Goal: Task Accomplishment & Management: Use online tool/utility

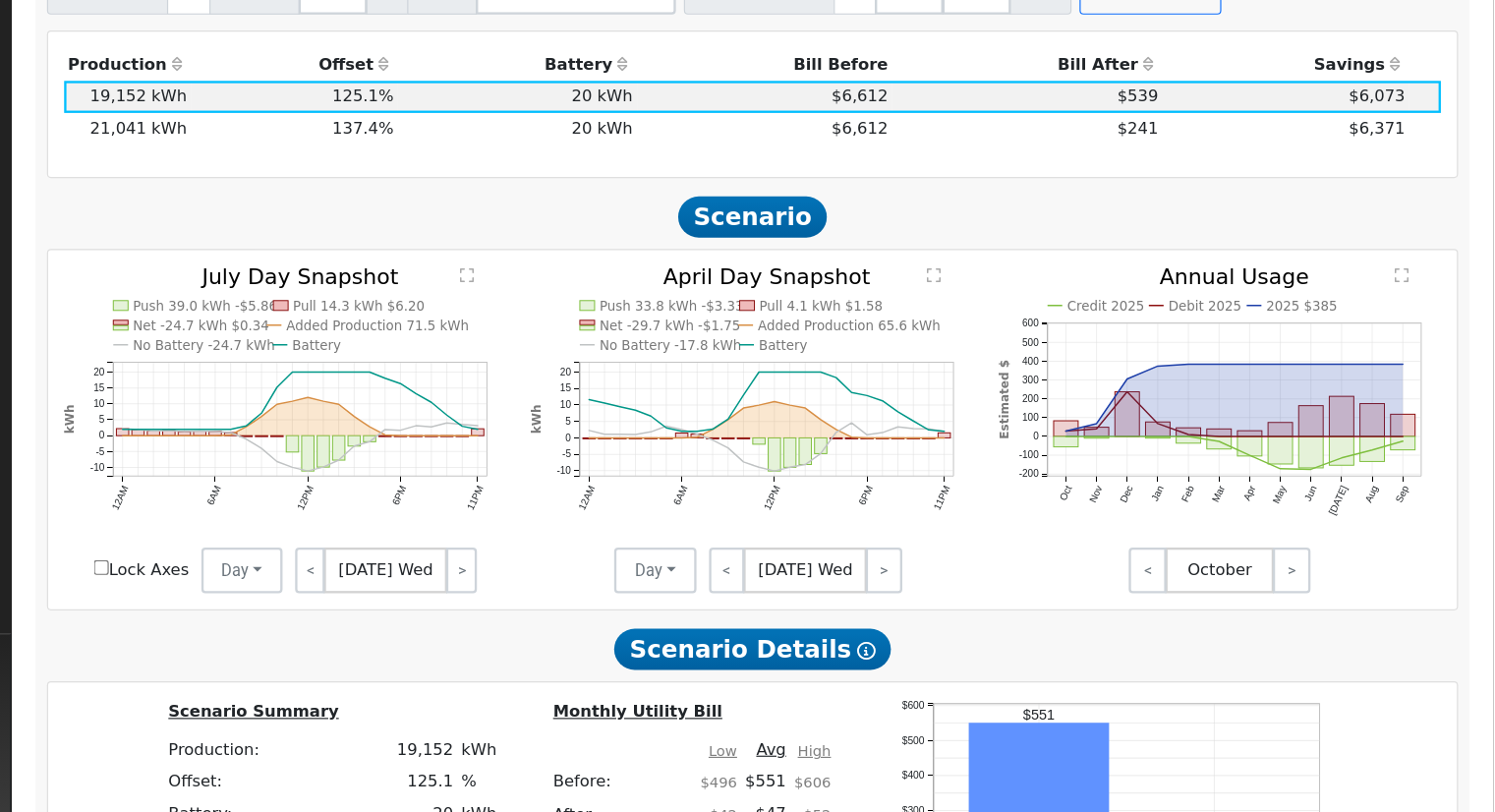
scroll to position [807, 0]
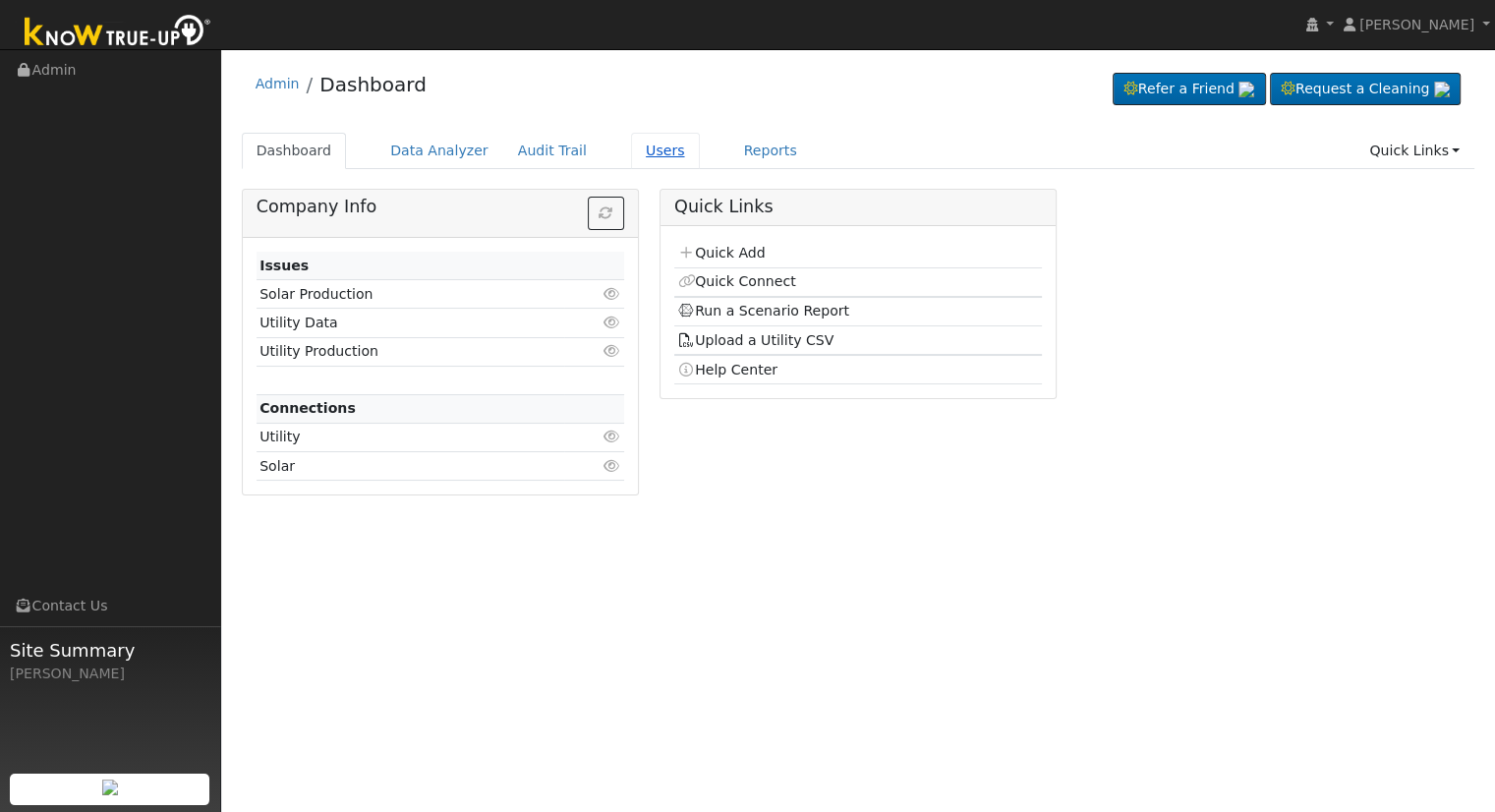
drag, startPoint x: 637, startPoint y: 149, endPoint x: 623, endPoint y: 150, distance: 14.0
click at [639, 150] on link "Users" at bounding box center [665, 151] width 69 height 36
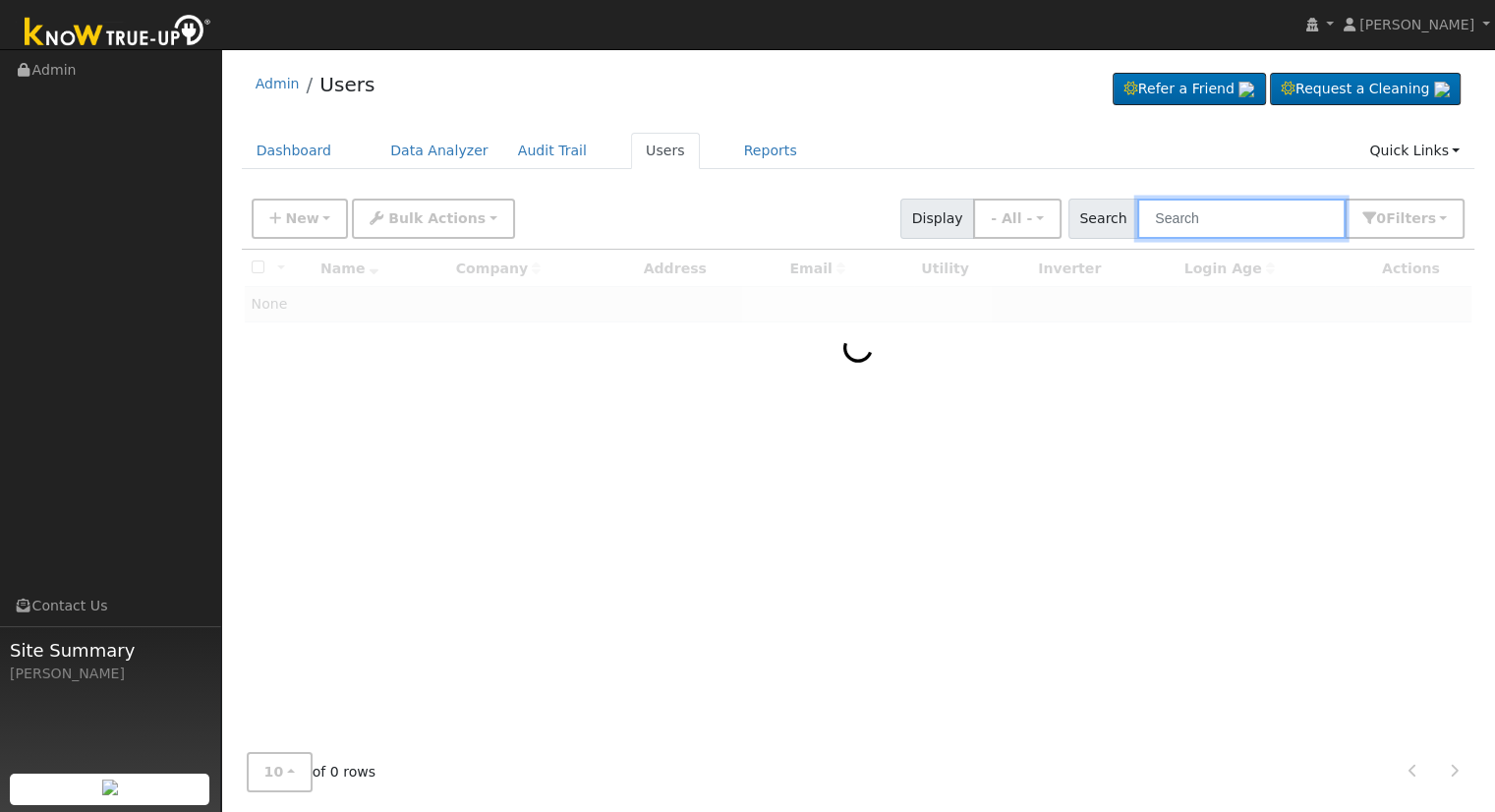
click at [1181, 222] on input "text" at bounding box center [1242, 218] width 209 height 40
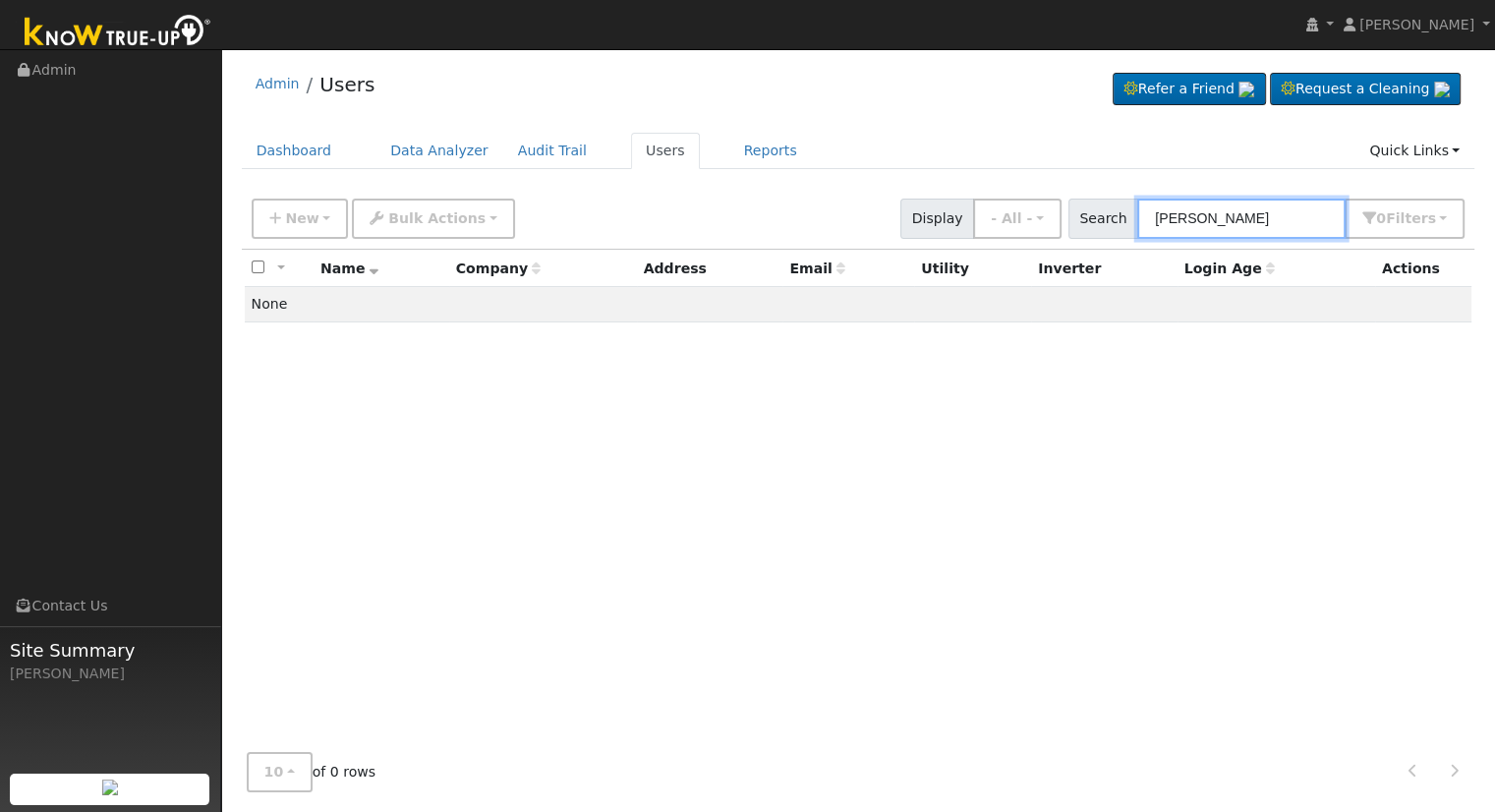
drag, startPoint x: 1262, startPoint y: 213, endPoint x: 797, endPoint y: 190, distance: 465.6
click at [808, 190] on div "New Add User Quick Add Quick Connect Quick Convert Lead Bulk Actions Send Email…" at bounding box center [858, 218] width 1234 height 60
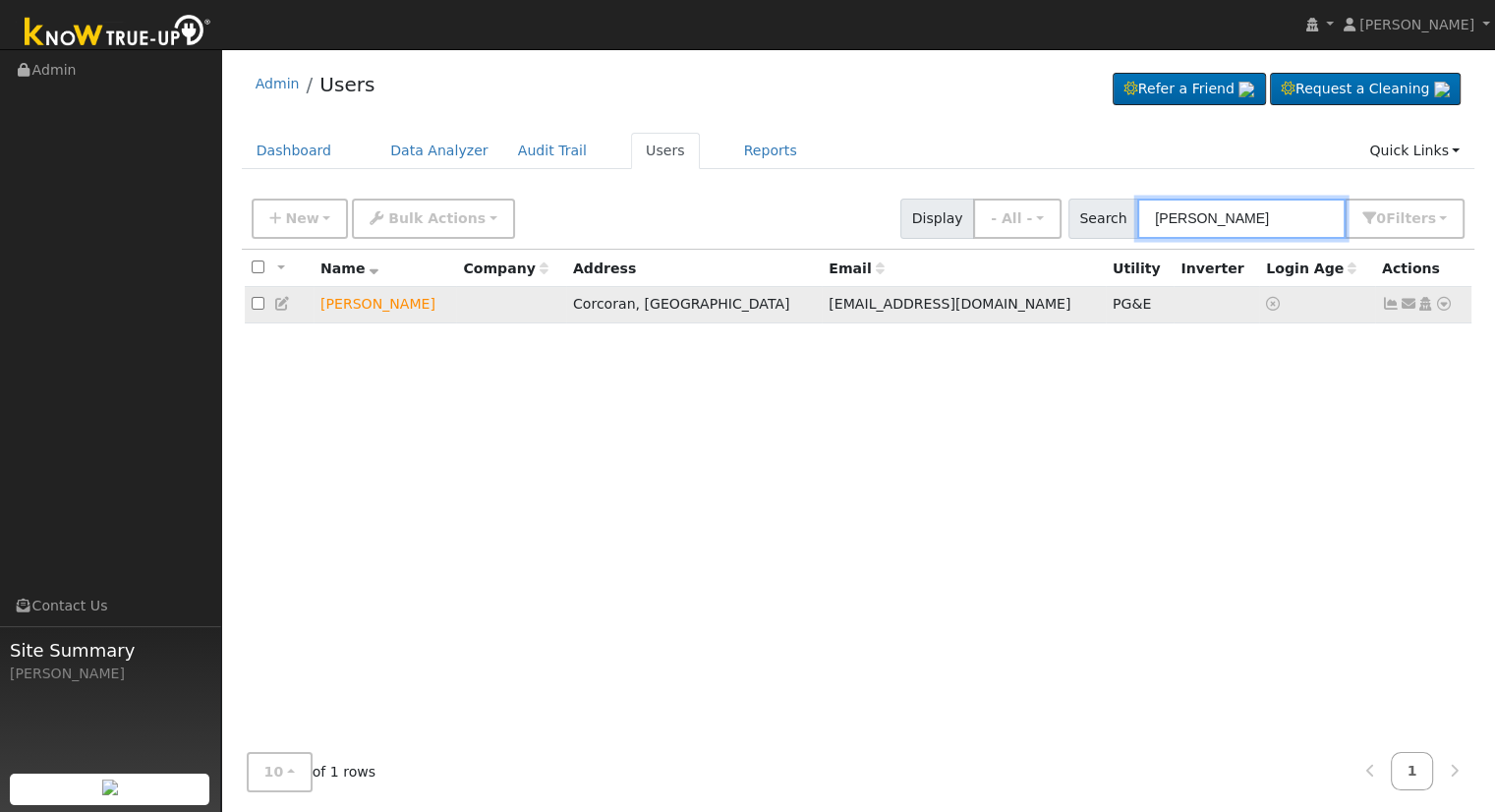
type input "manuel sal"
click at [1443, 303] on icon at bounding box center [1444, 303] width 18 height 14
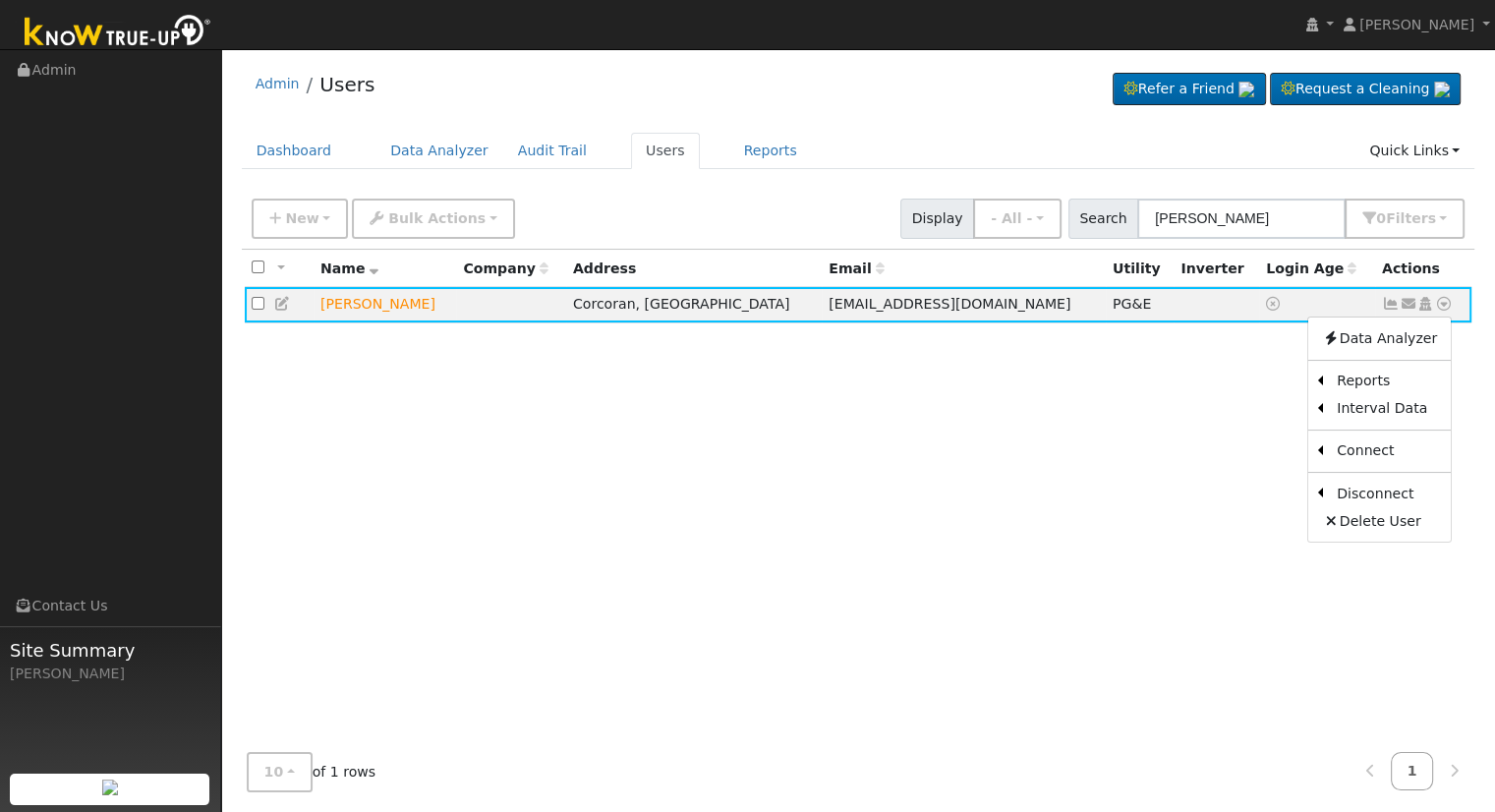
click at [1199, 379] on div "All None All on page None on page Name Company Address Email Utility Inverter L…" at bounding box center [858, 493] width 1234 height 488
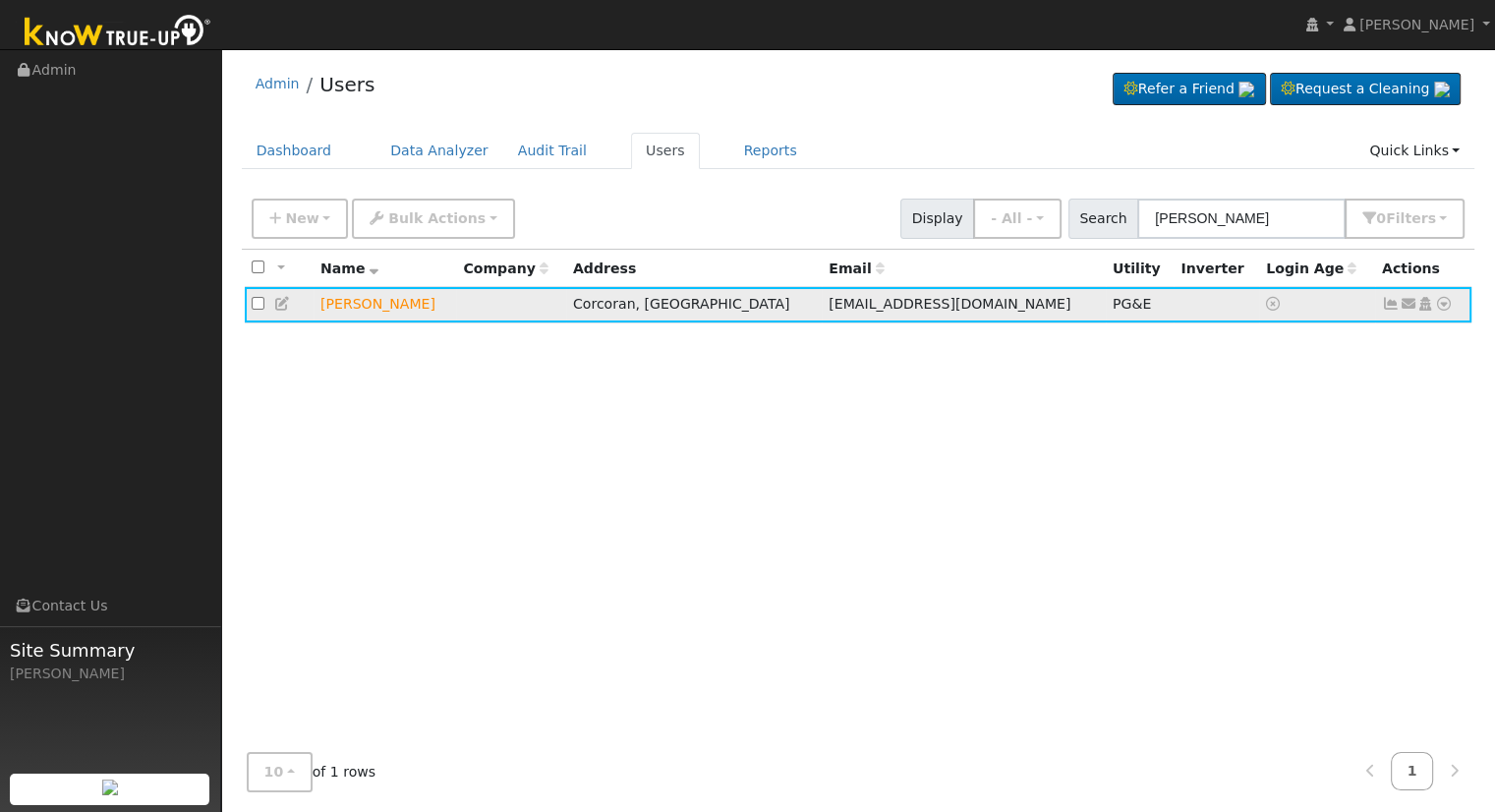
click at [1447, 303] on icon at bounding box center [1444, 303] width 18 height 14
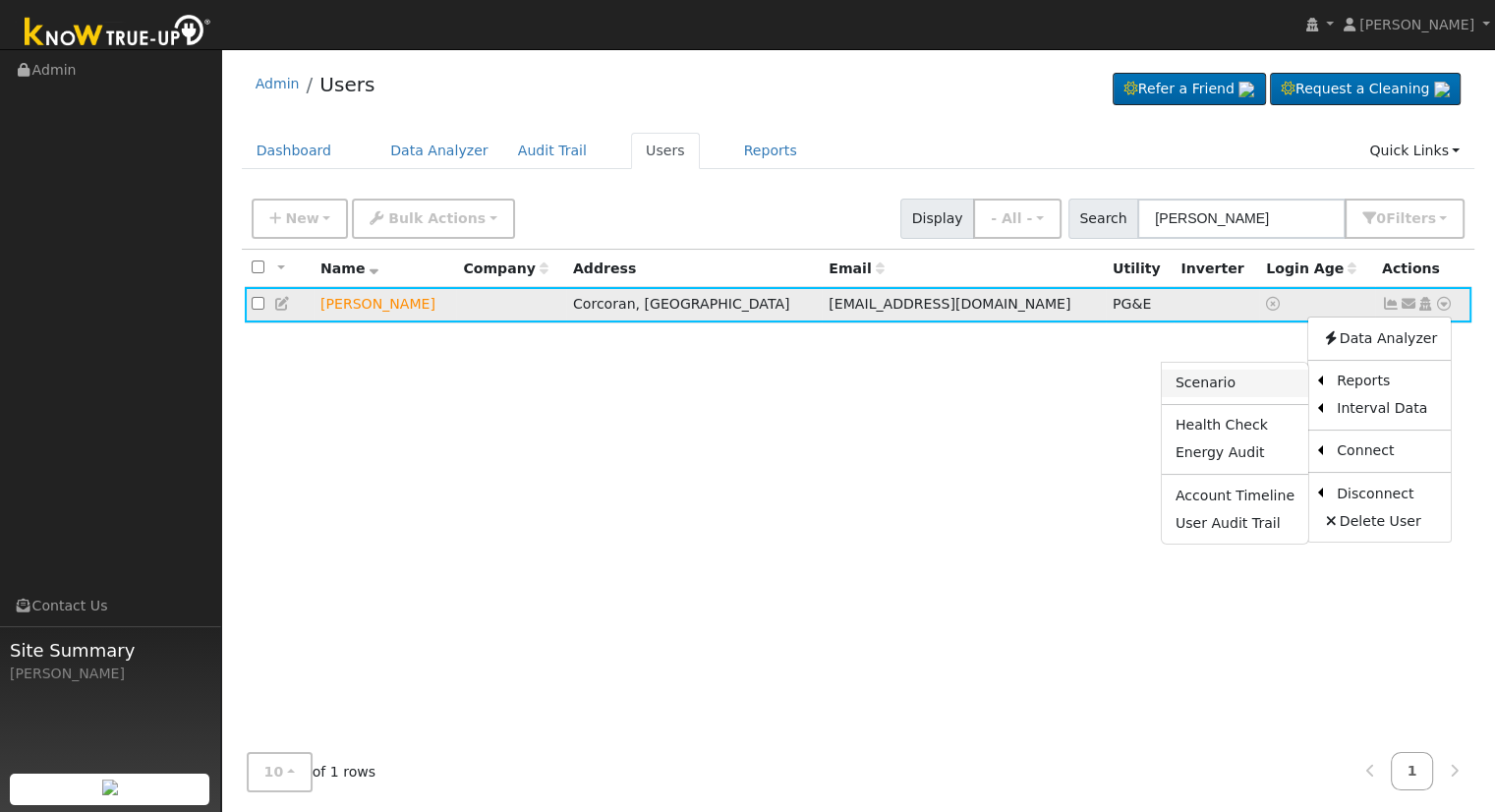
click at [1251, 382] on link "Scenario" at bounding box center [1235, 383] width 147 height 28
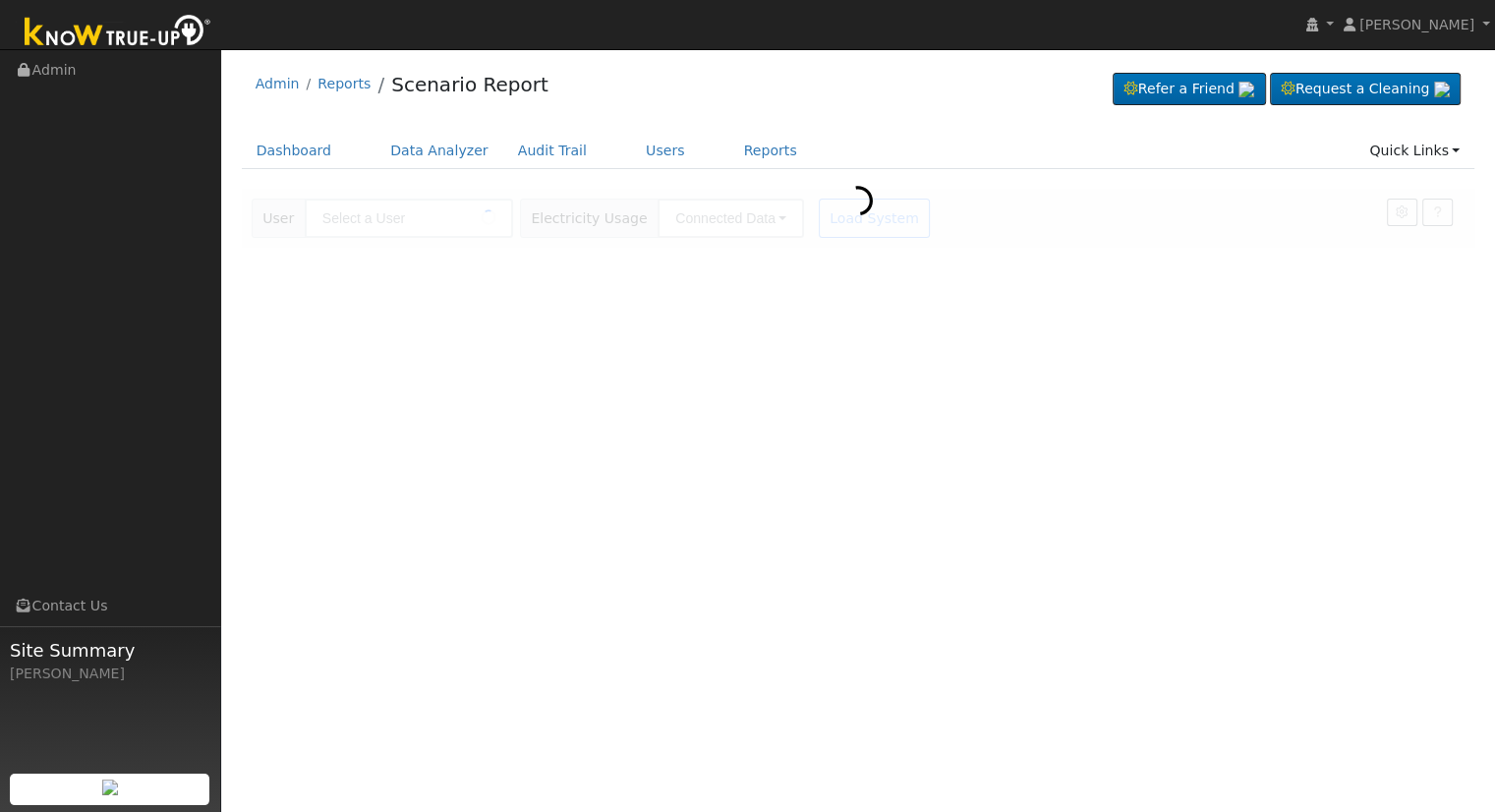
type input "[PERSON_NAME]"
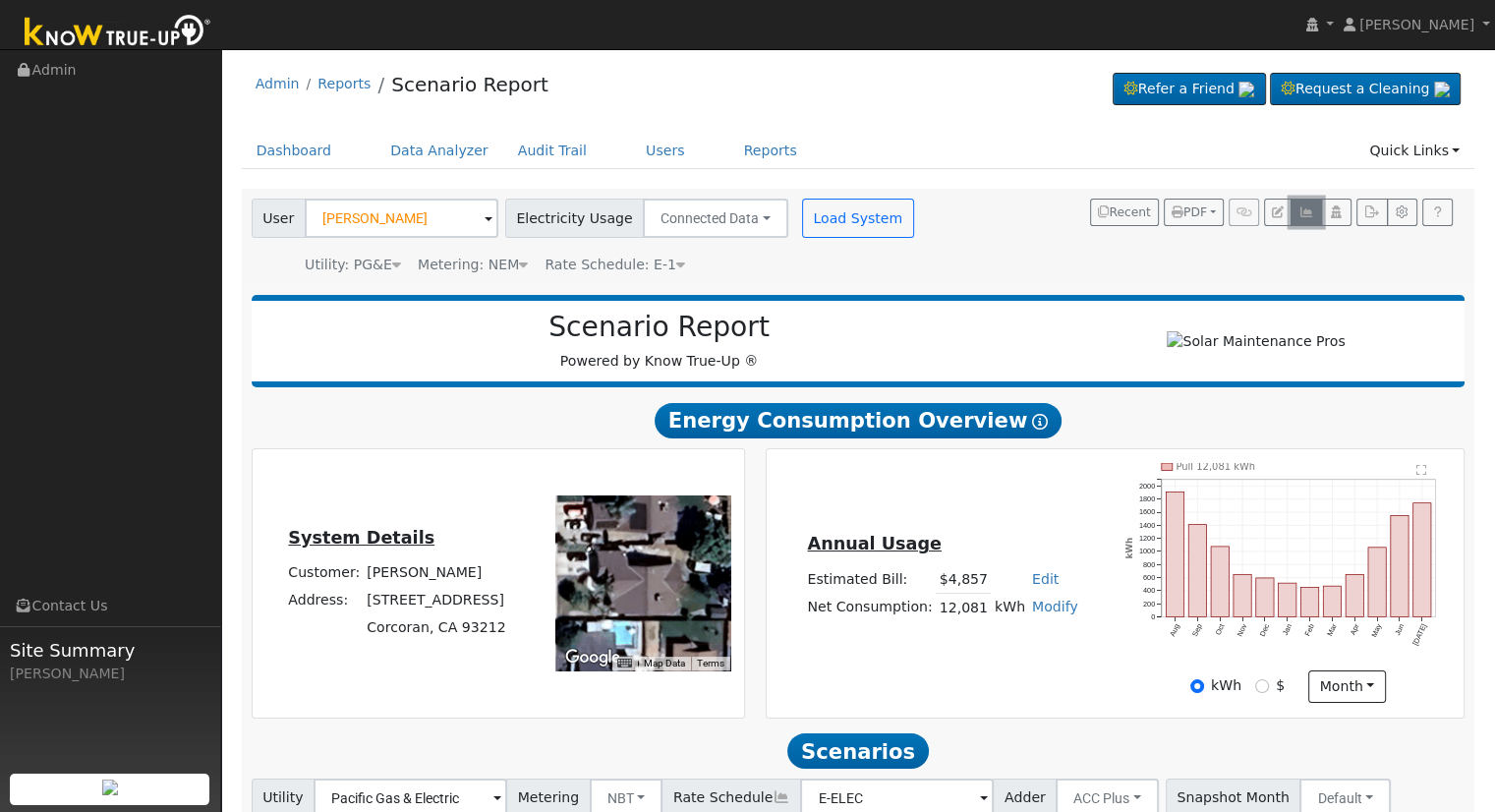
click at [1305, 209] on icon "button" at bounding box center [1305, 212] width 15 height 12
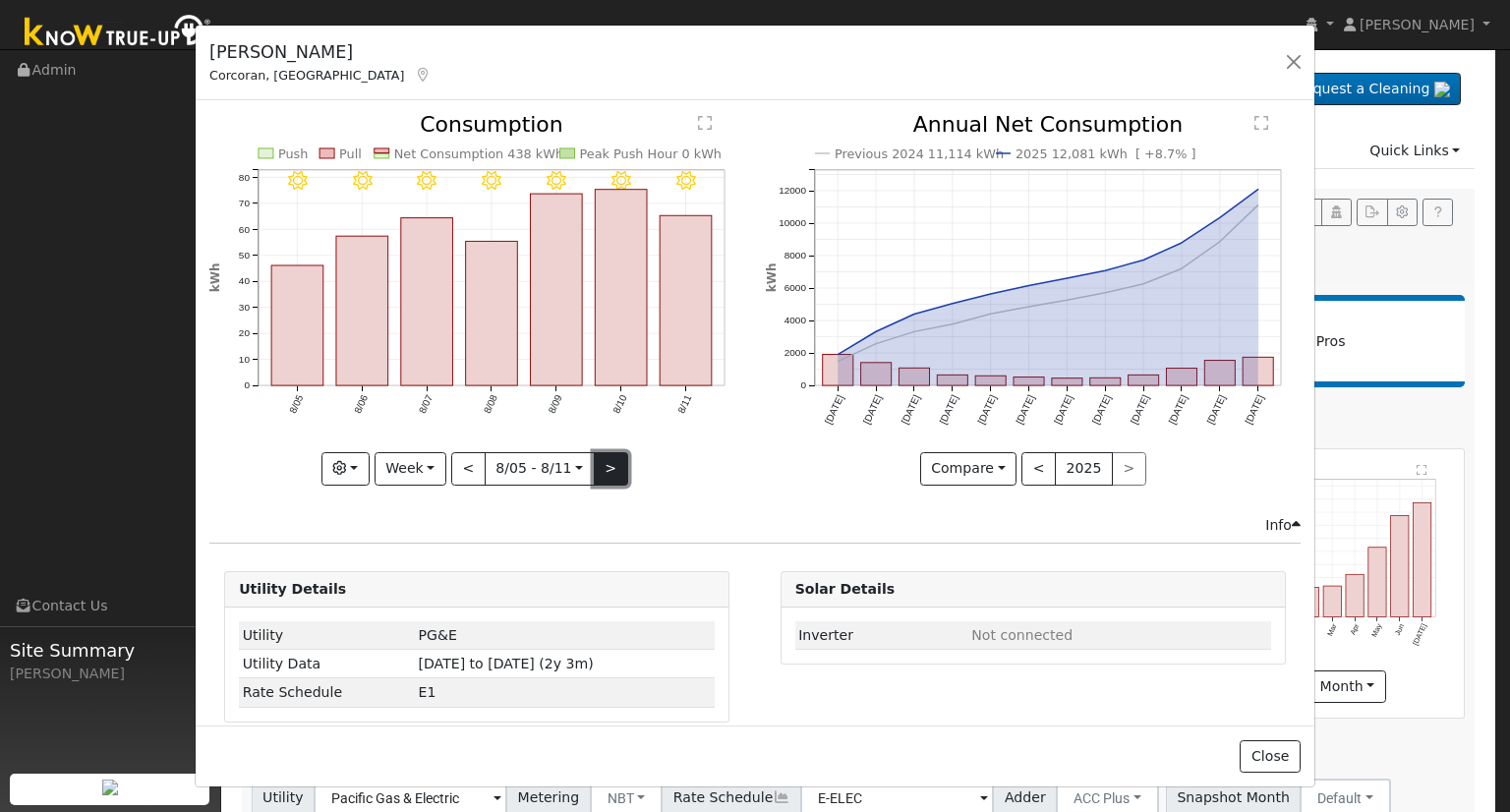
click at [605, 452] on button ">" at bounding box center [611, 468] width 34 height 33
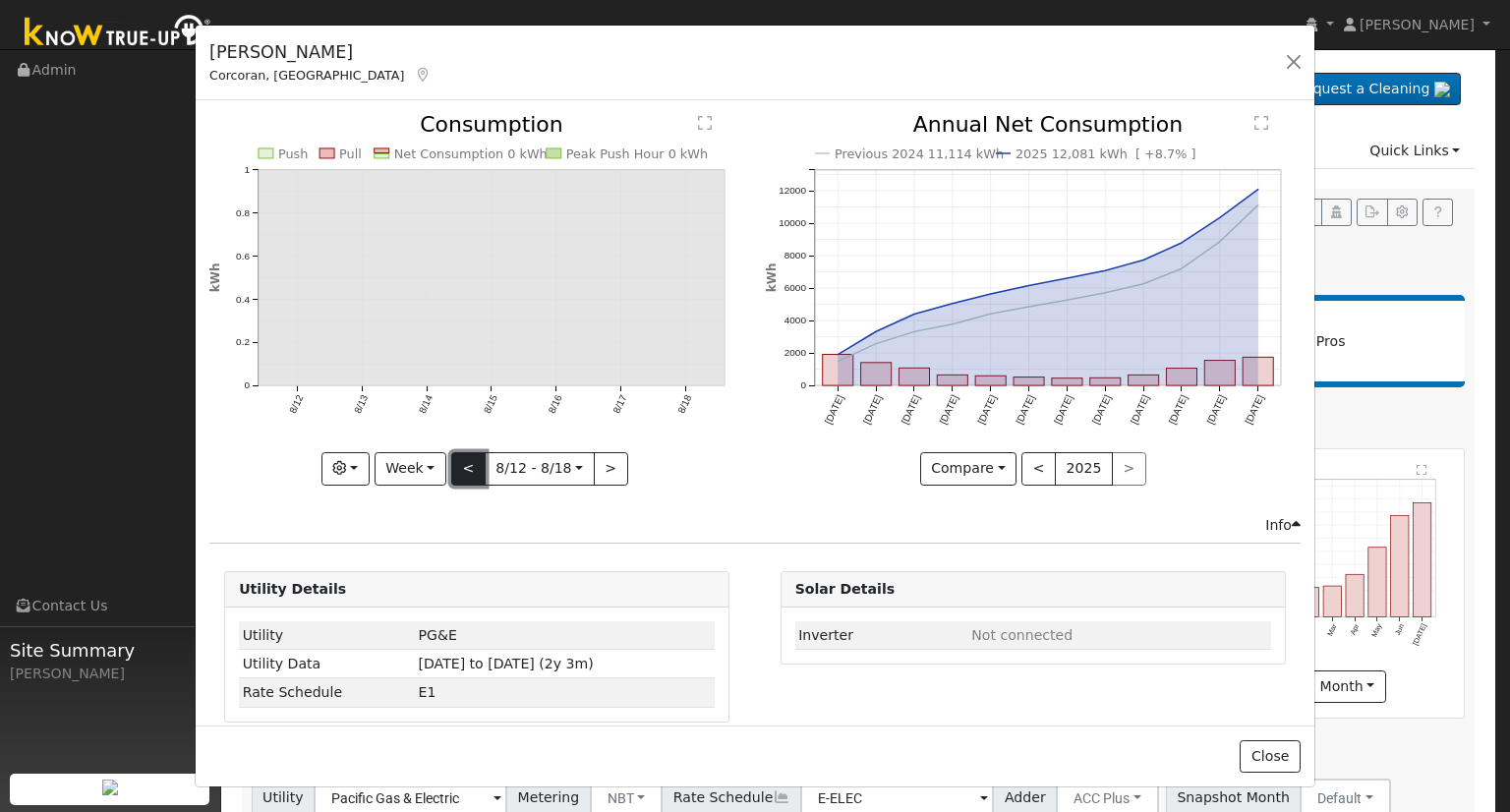
click at [460, 461] on button "<" at bounding box center [468, 468] width 34 height 33
type input "[DATE]"
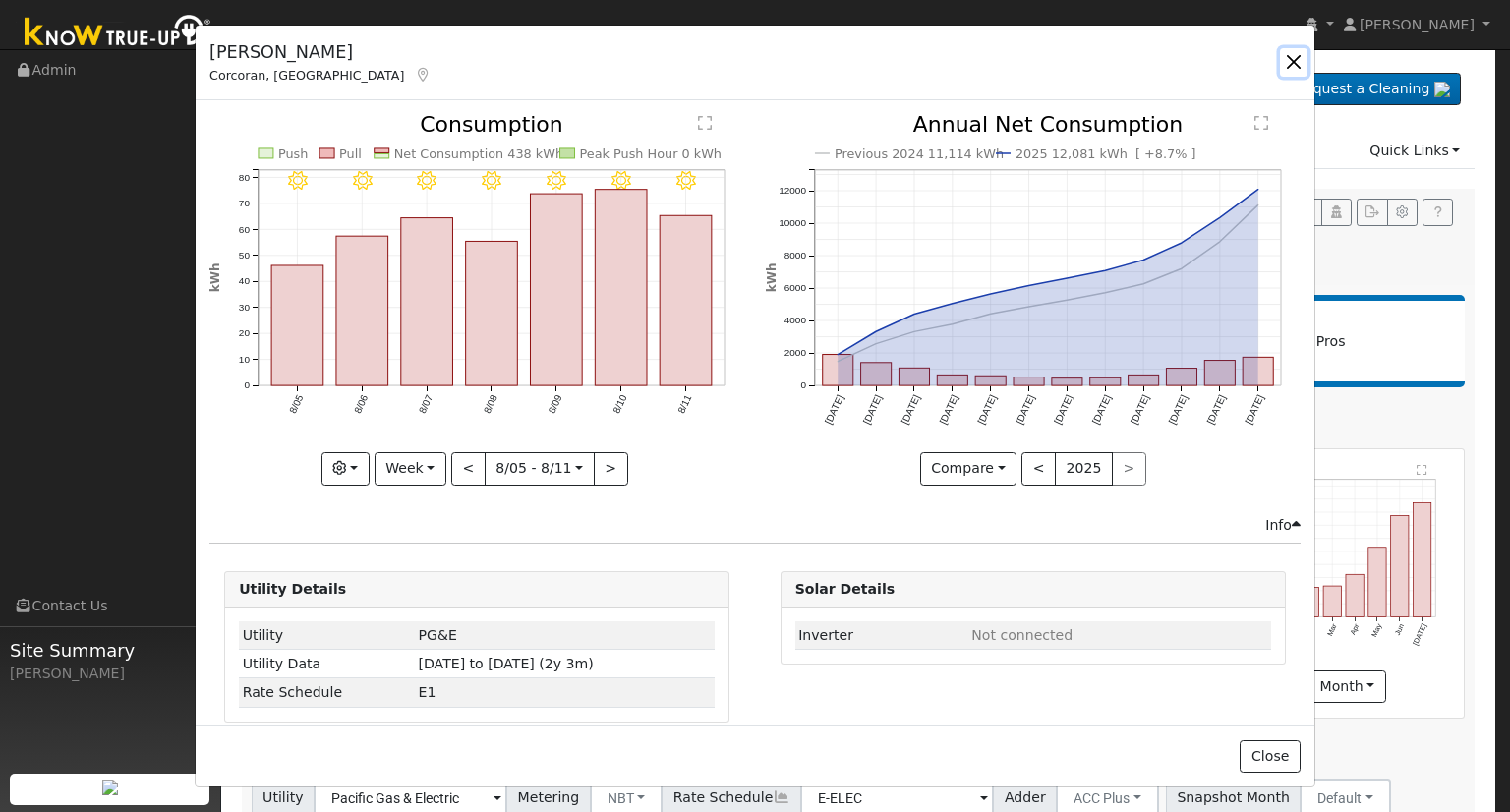
click at [1289, 56] on button "button" at bounding box center [1294, 62] width 28 height 28
